Goal: Information Seeking & Learning: Check status

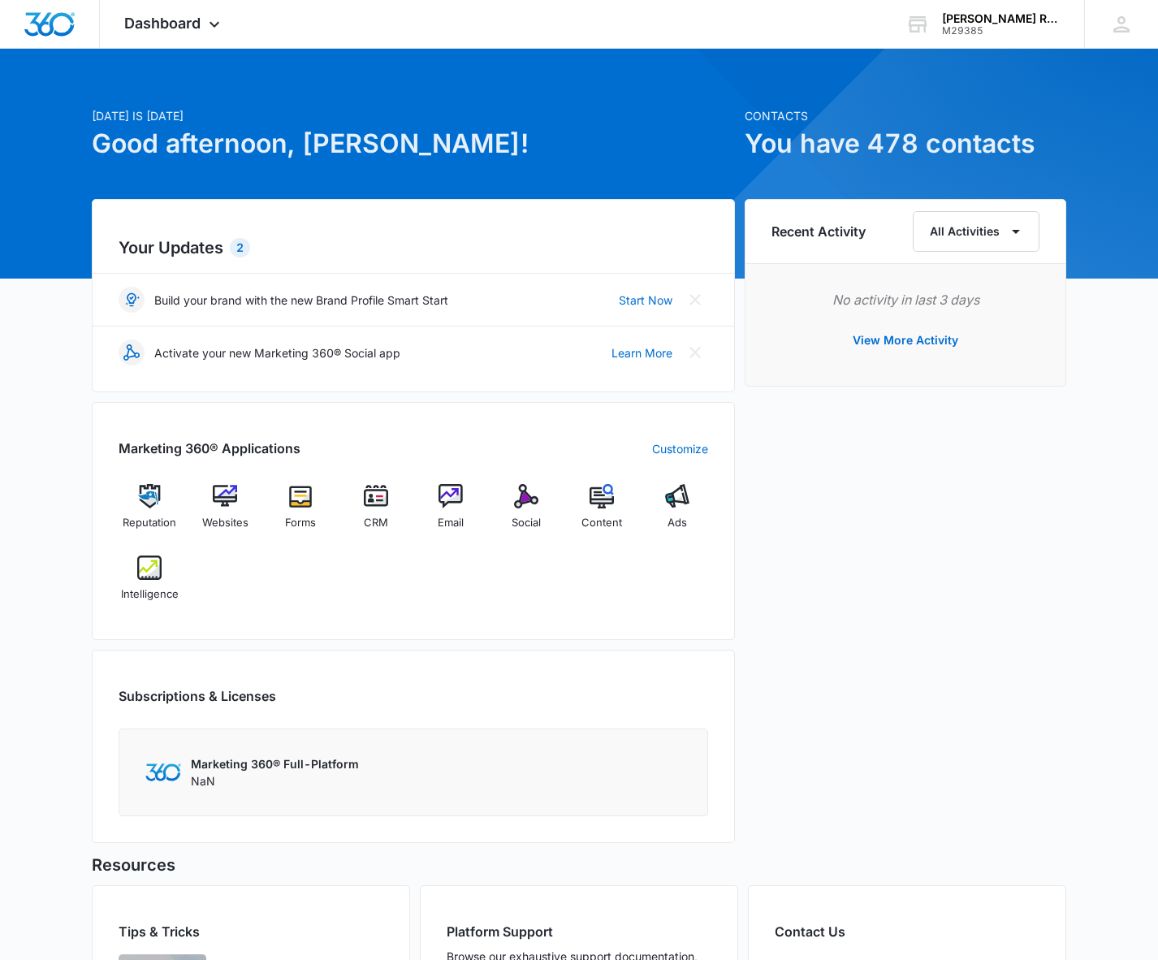
scroll to position [29, 0]
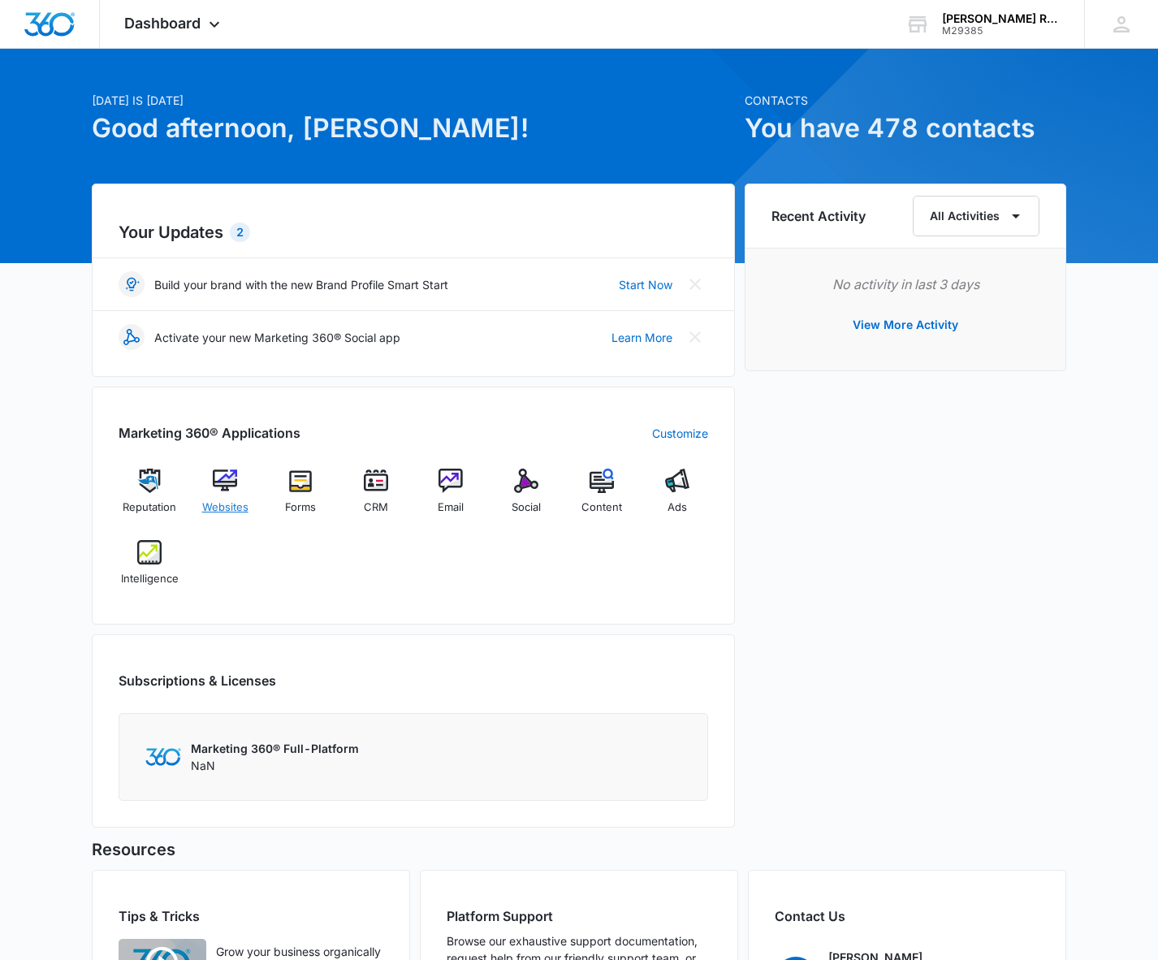
click at [224, 509] on span "Websites" at bounding box center [225, 508] width 46 height 16
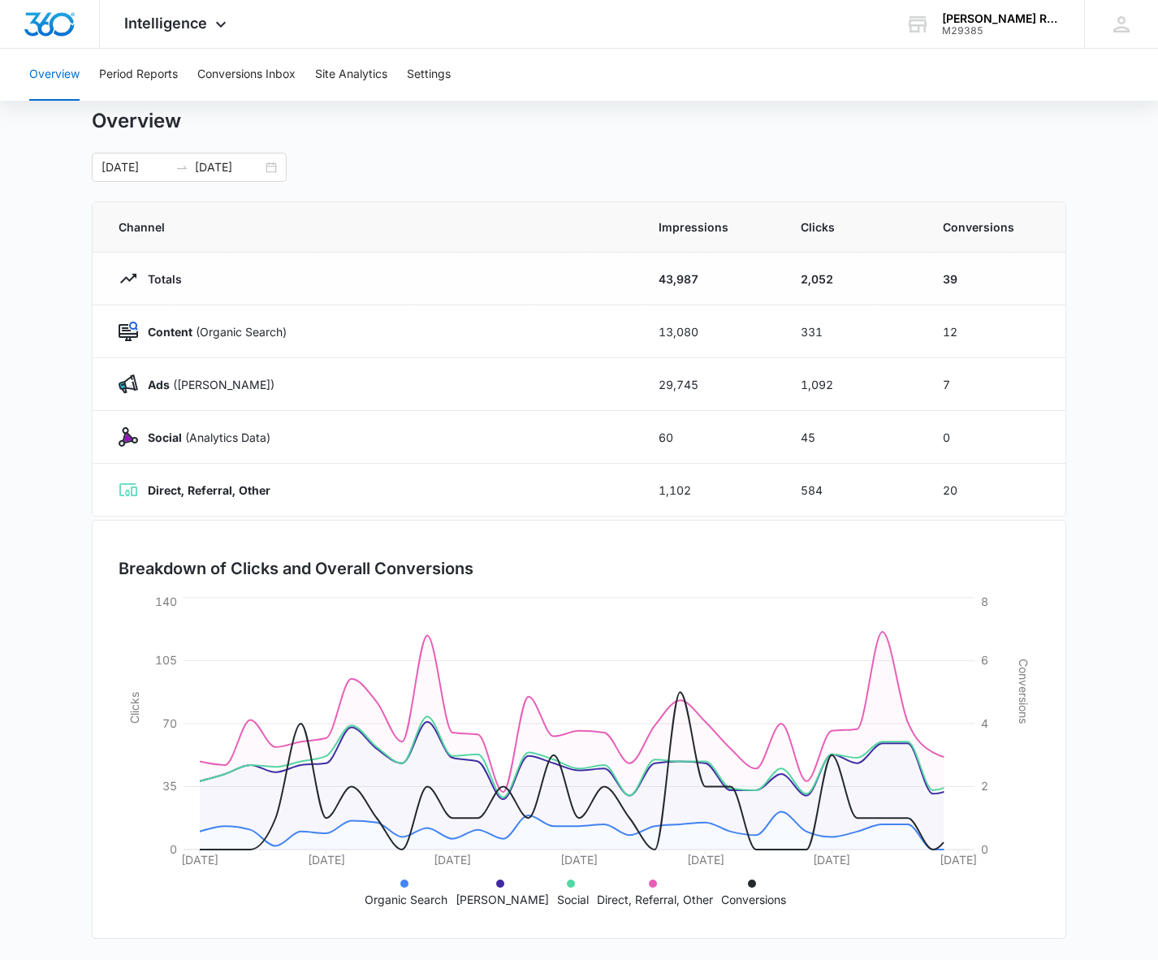
scroll to position [45, 0]
click at [51, 334] on main "Overview 09/02/2025 10/02/2025 Channel Impressions Clicks Conversions Totals 43…" at bounding box center [579, 533] width 1158 height 853
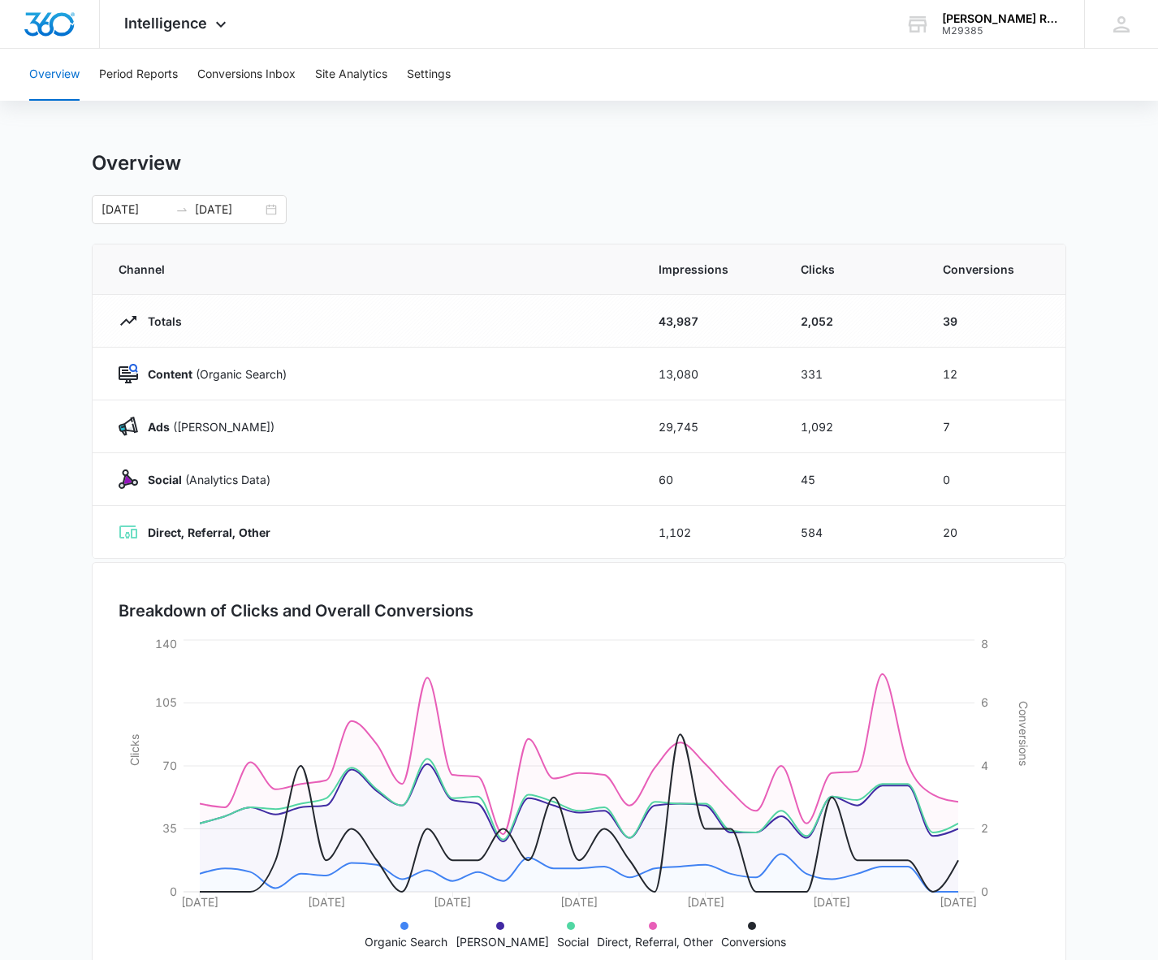
scroll to position [0, 0]
click at [263, 205] on div "09/02/2025 10/02/2025" at bounding box center [189, 211] width 195 height 29
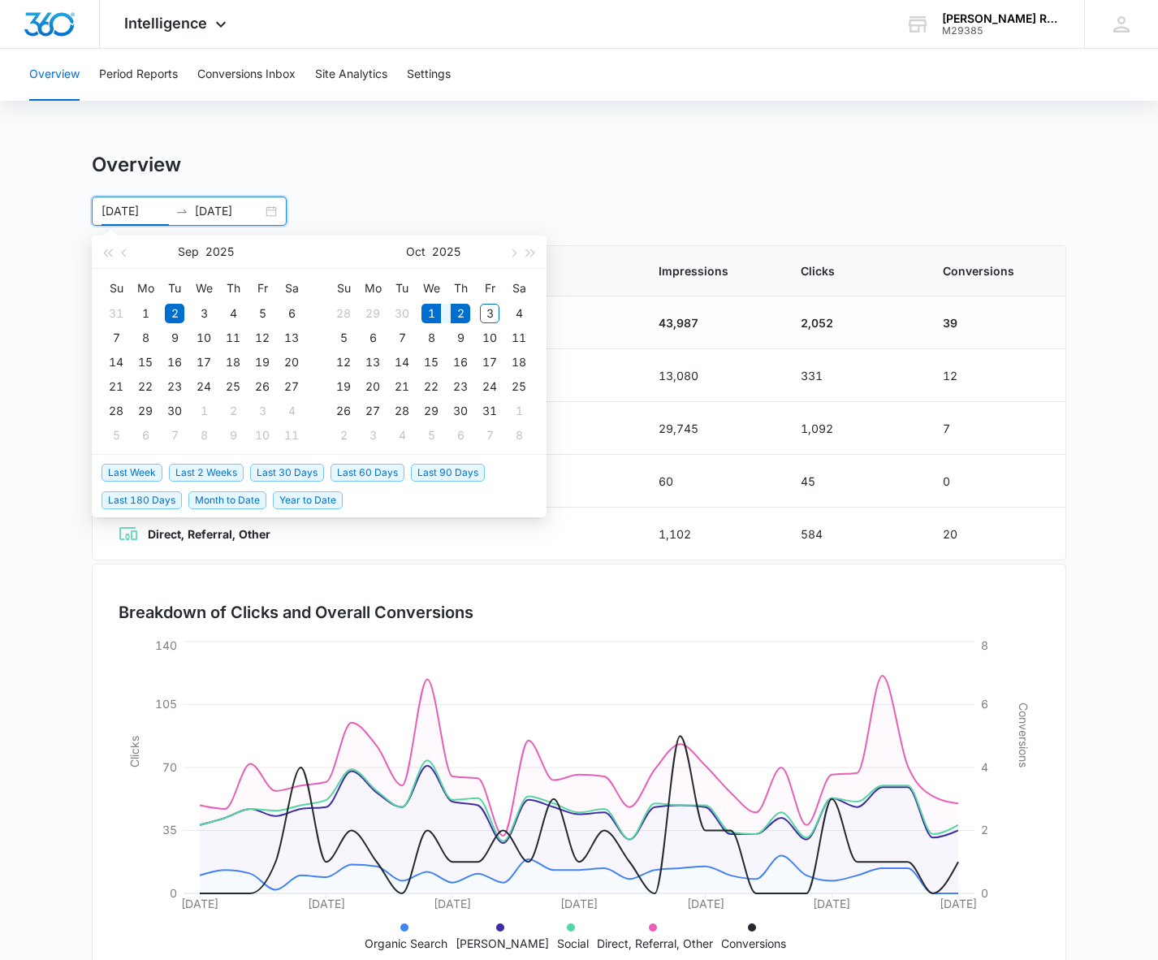
type input "09/02/2025"
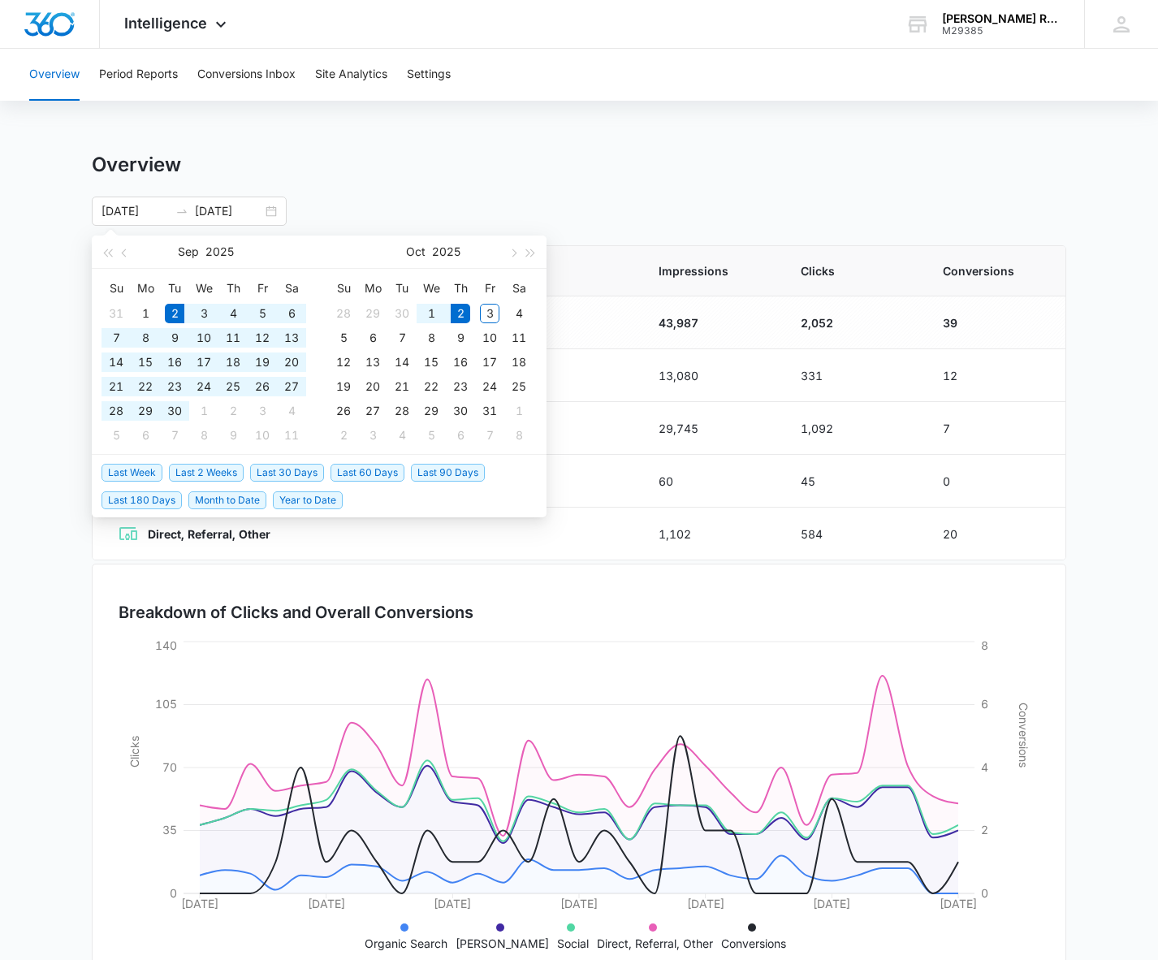
click at [438, 141] on div "Overview Period Reports Conversions Inbox Site Analytics Settings Overview 09/0…" at bounding box center [579, 527] width 1158 height 957
